Goal: Find specific page/section: Find specific page/section

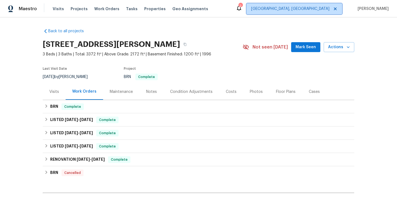
click at [321, 12] on span "[GEOGRAPHIC_DATA], [GEOGRAPHIC_DATA]" at bounding box center [294, 8] width 96 height 11
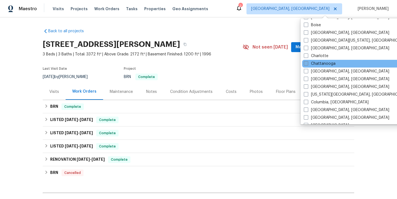
scroll to position [47, 0]
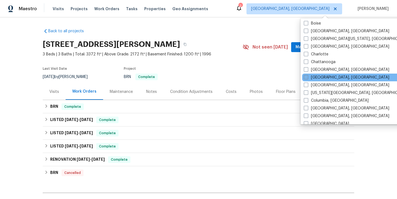
click at [305, 77] on span at bounding box center [306, 77] width 4 height 4
click at [305, 77] on input "[GEOGRAPHIC_DATA], [GEOGRAPHIC_DATA]" at bounding box center [306, 77] width 4 height 4
checkbox input "true"
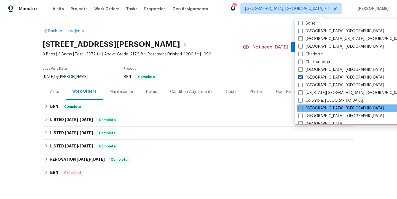
click at [300, 108] on span at bounding box center [300, 108] width 4 height 4
click at [300, 108] on input "[GEOGRAPHIC_DATA], [GEOGRAPHIC_DATA]" at bounding box center [300, 108] width 4 height 4
checkbox input "true"
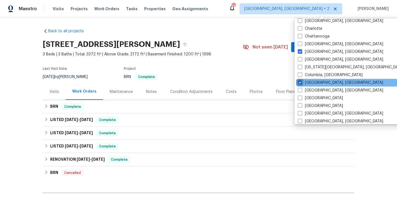
scroll to position [74, 0]
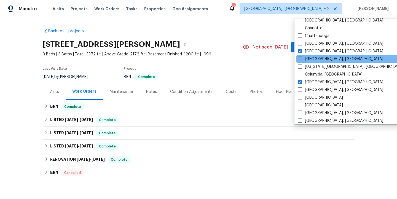
click at [299, 59] on span at bounding box center [300, 59] width 4 height 4
click at [299, 59] on input "[GEOGRAPHIC_DATA], [GEOGRAPHIC_DATA]" at bounding box center [300, 58] width 4 height 4
checkbox input "true"
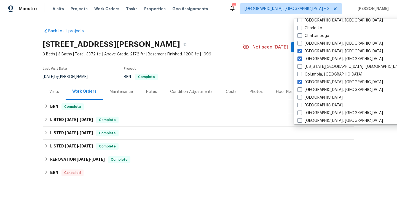
click at [143, 29] on div "Back to all projects [STREET_ADDRESS][PERSON_NAME] 3 Beds | 3 Baths | Total: 33…" at bounding box center [198, 127] width 311 height 207
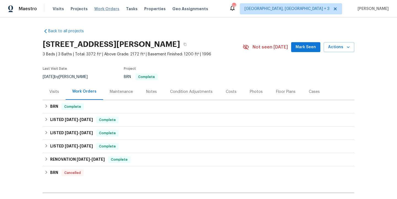
click at [105, 10] on span "Work Orders" at bounding box center [106, 9] width 25 height 6
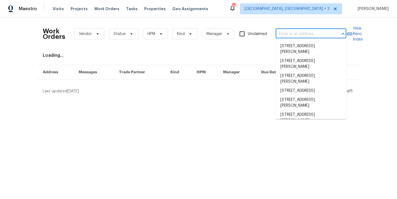
click at [315, 33] on input "text" at bounding box center [303, 34] width 55 height 9
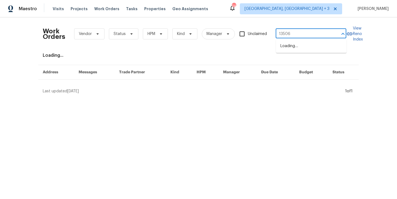
type input "13506"
click at [298, 51] on li "[STREET_ADDRESS]" at bounding box center [311, 46] width 71 height 9
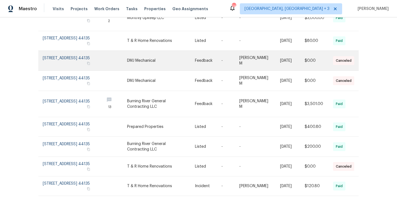
scroll to position [112, 0]
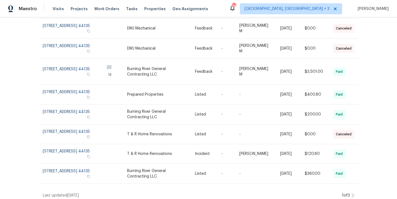
click at [353, 193] on icon at bounding box center [352, 195] width 3 height 4
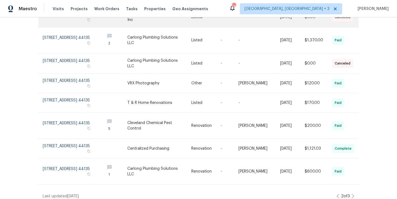
scroll to position [124, 0]
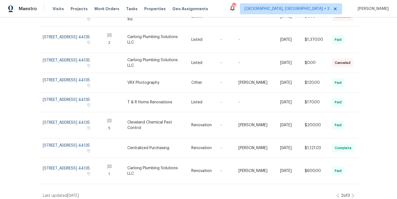
click at [338, 193] on div "2 of 3" at bounding box center [346, 196] width 18 height 6
click at [337, 194] on icon at bounding box center [338, 196] width 3 height 4
